Goal: Task Accomplishment & Management: Use online tool/utility

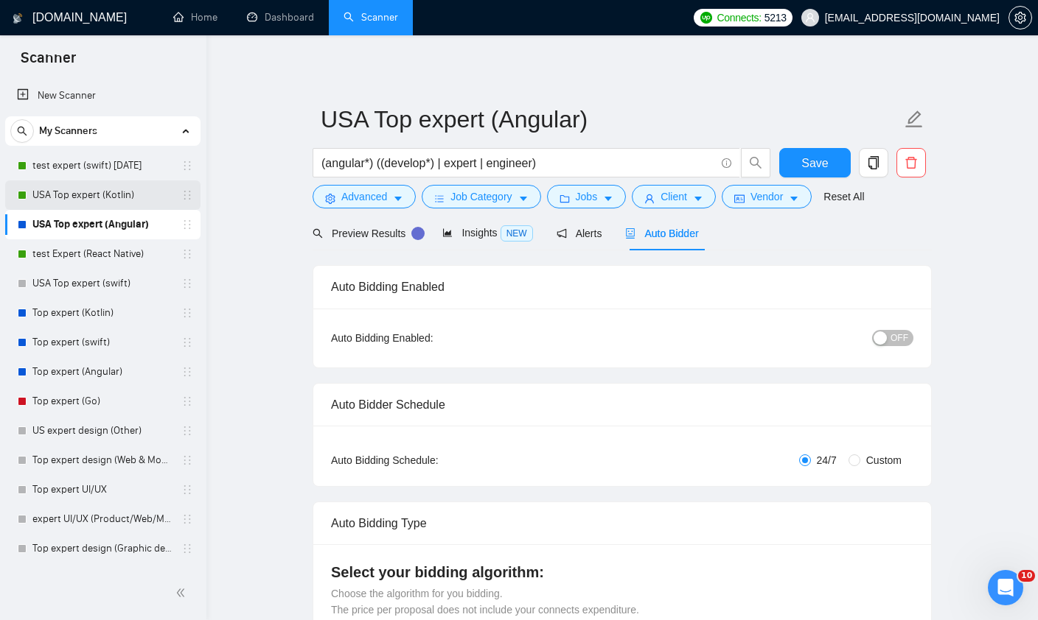
click at [67, 192] on link "USA Top expert (Kotlin)" at bounding box center [102, 195] width 140 height 29
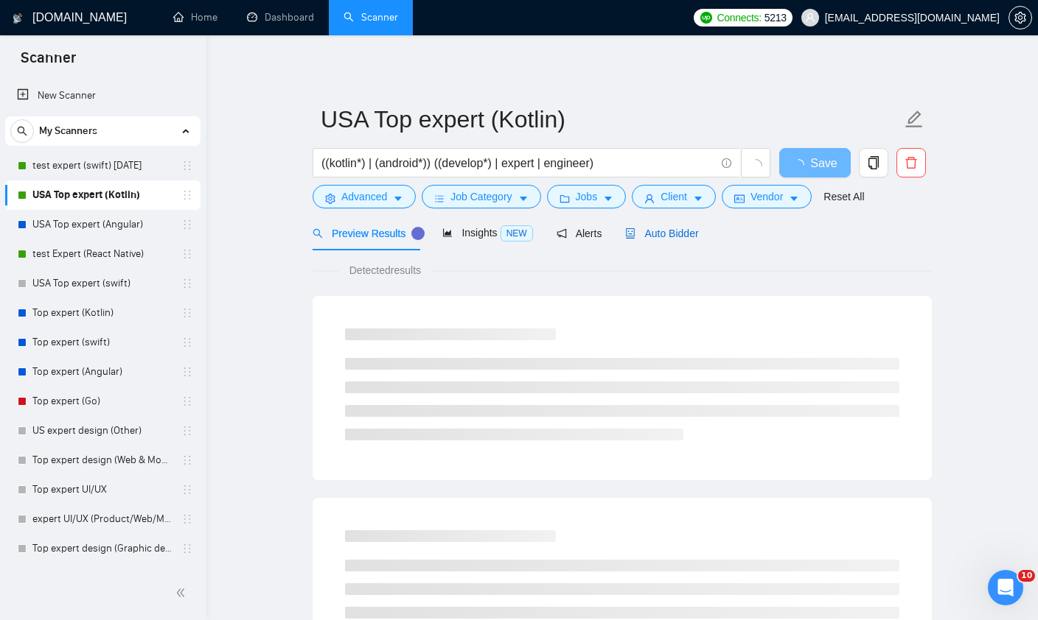
click at [689, 236] on span "Auto Bidder" at bounding box center [661, 234] width 73 height 12
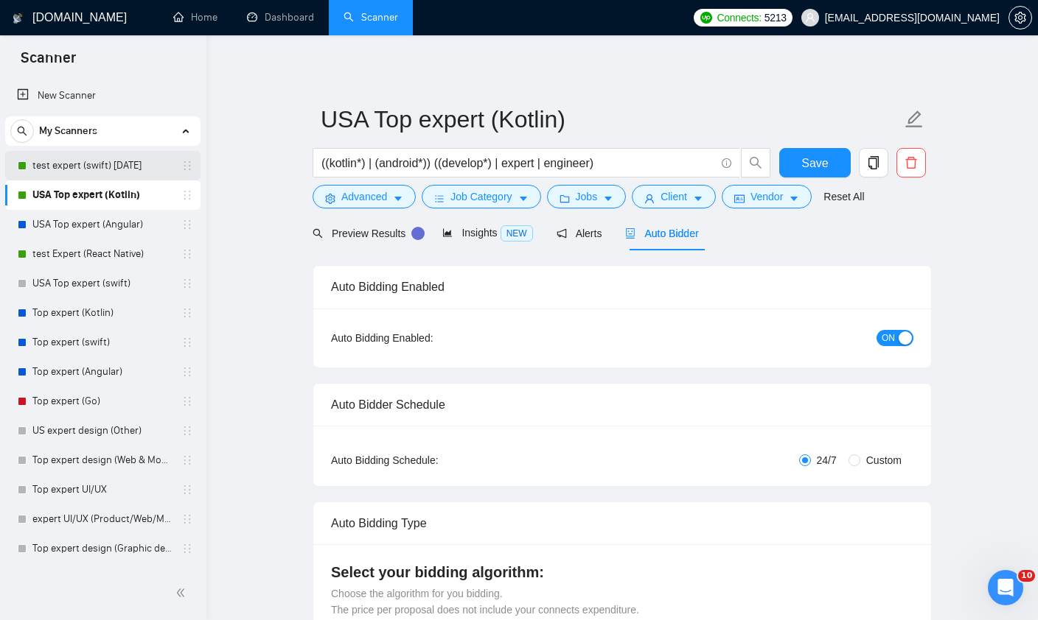
click at [112, 172] on link "test expert (swift) [DATE]" at bounding box center [102, 165] width 140 height 29
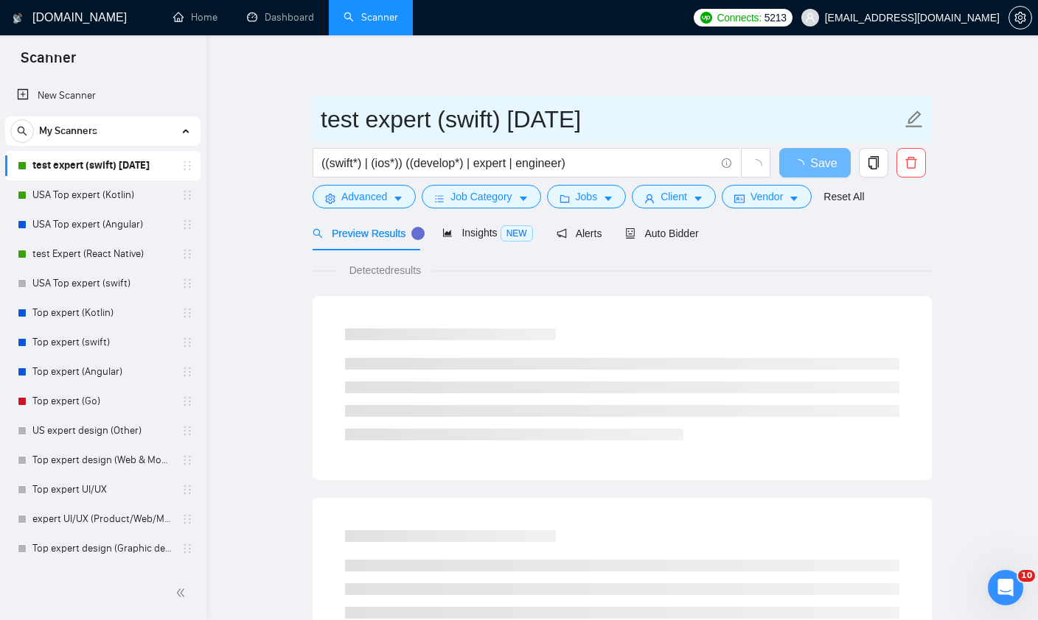
click at [610, 117] on input "test expert (swift) [DATE]" at bounding box center [611, 119] width 581 height 37
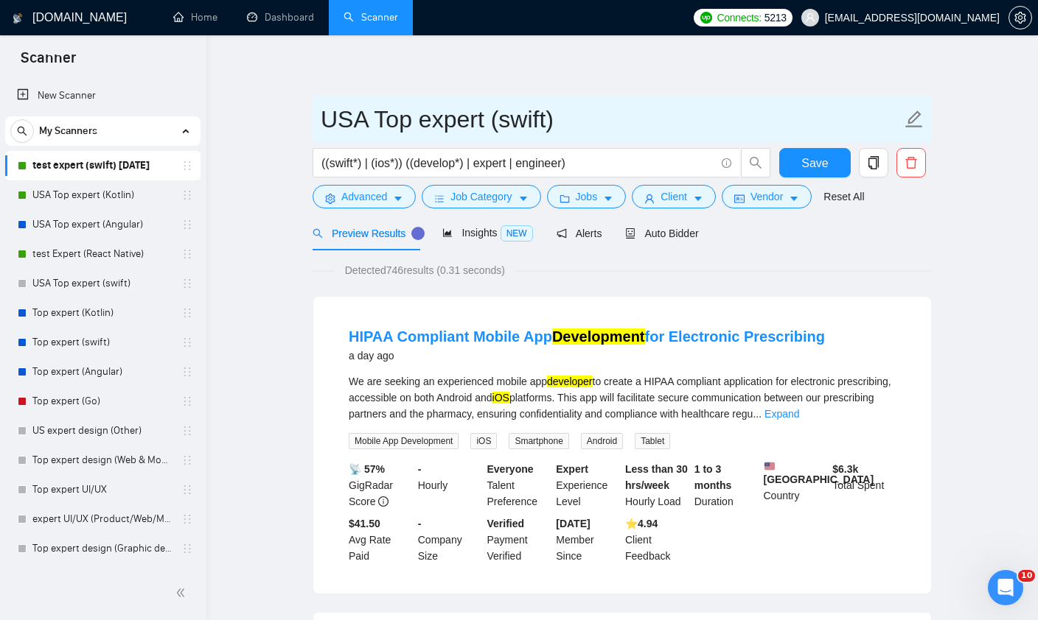
type input "USA Top expert (swift)"
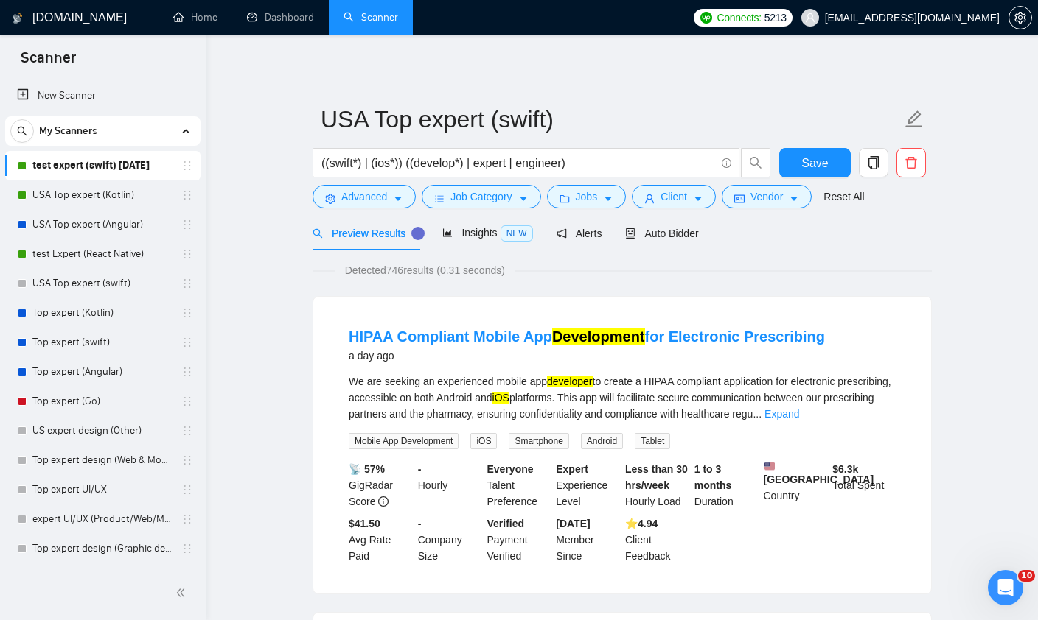
click at [822, 172] on div "Reset all filters" at bounding box center [851, 168] width 80 height 25
click at [803, 164] on span "Save" at bounding box center [814, 163] width 27 height 18
click at [592, 201] on span "Jobs" at bounding box center [586, 197] width 22 height 16
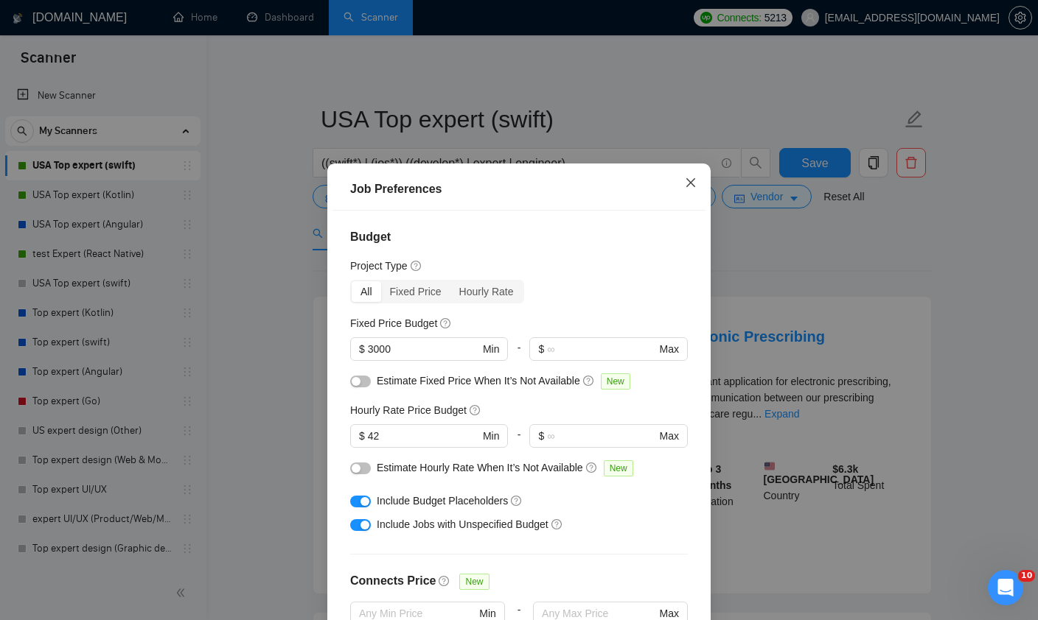
scroll to position [-1, 0]
click at [693, 189] on icon "close" at bounding box center [691, 183] width 12 height 12
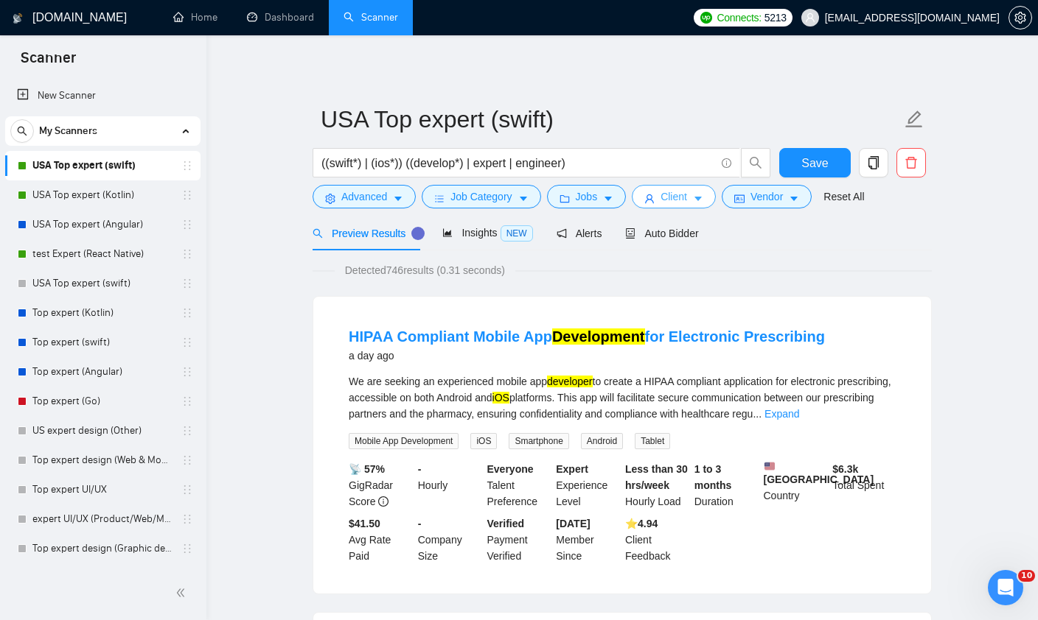
click at [679, 201] on span "Client" at bounding box center [673, 197] width 27 height 16
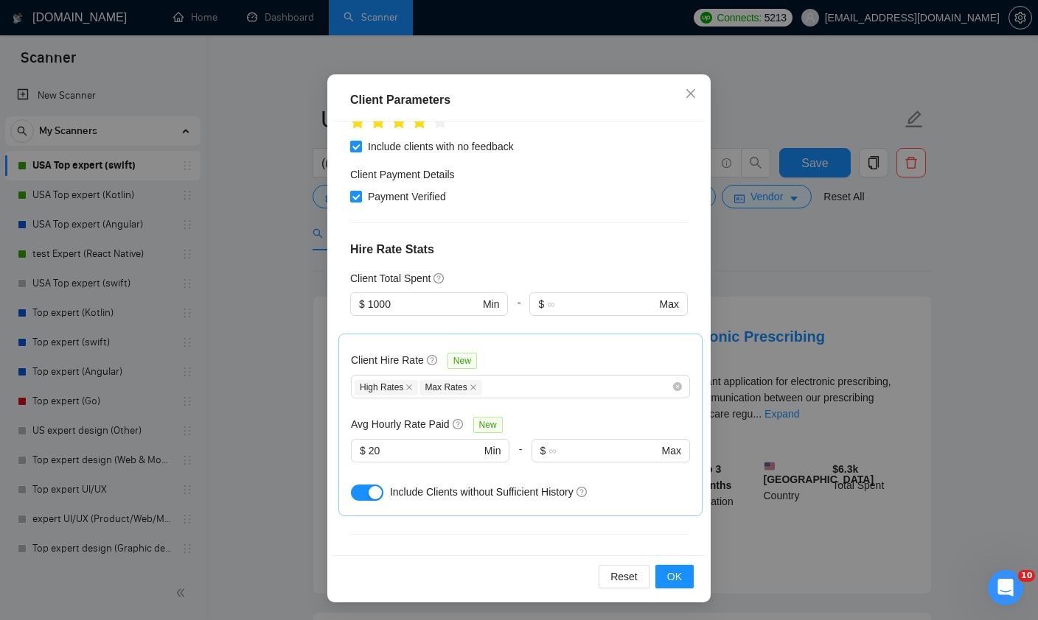
scroll to position [113, 0]
click at [690, 88] on icon "close" at bounding box center [691, 94] width 12 height 12
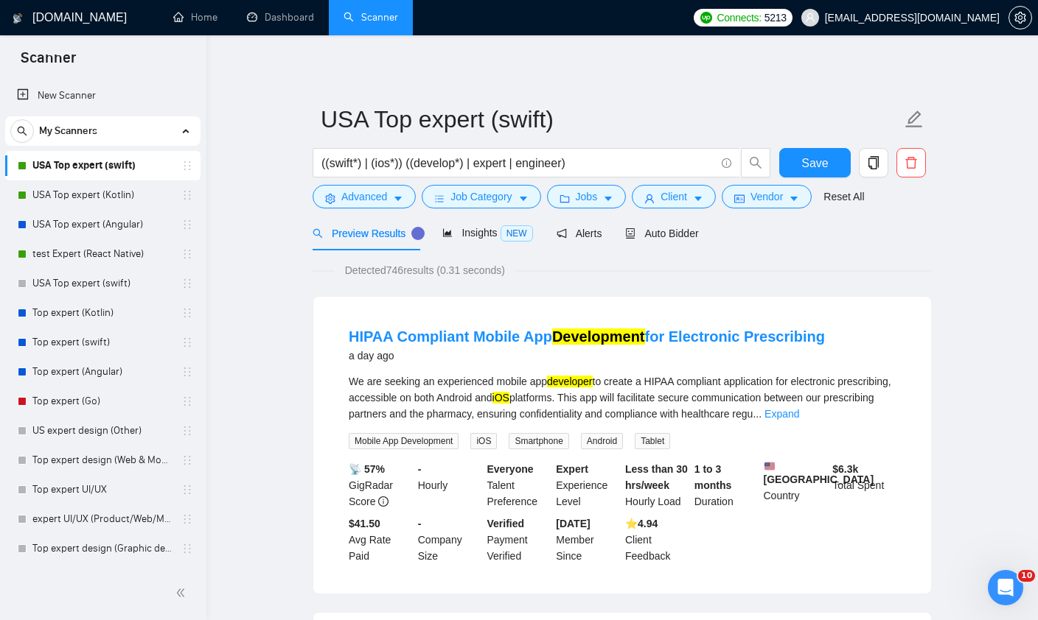
scroll to position [0, 0]
